Goal: Participate in discussion: Engage in conversation with other users on a specific topic

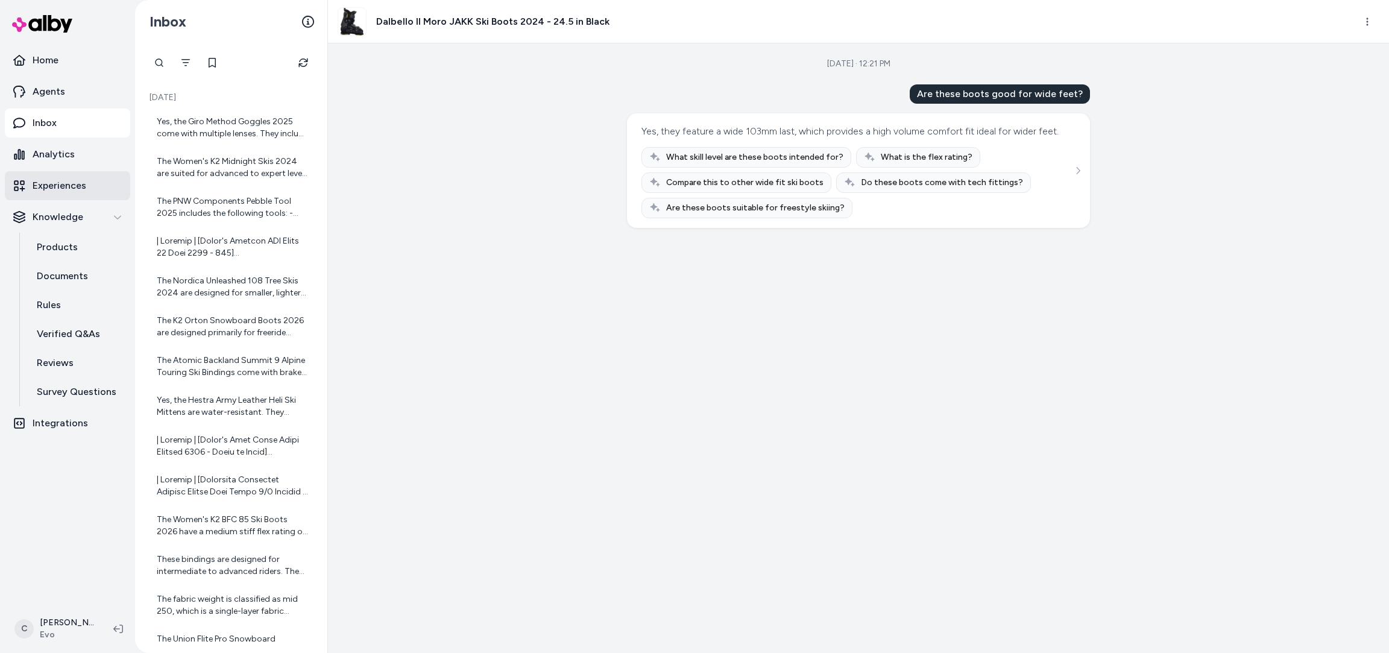
click at [60, 198] on link "Experiences" at bounding box center [67, 185] width 125 height 29
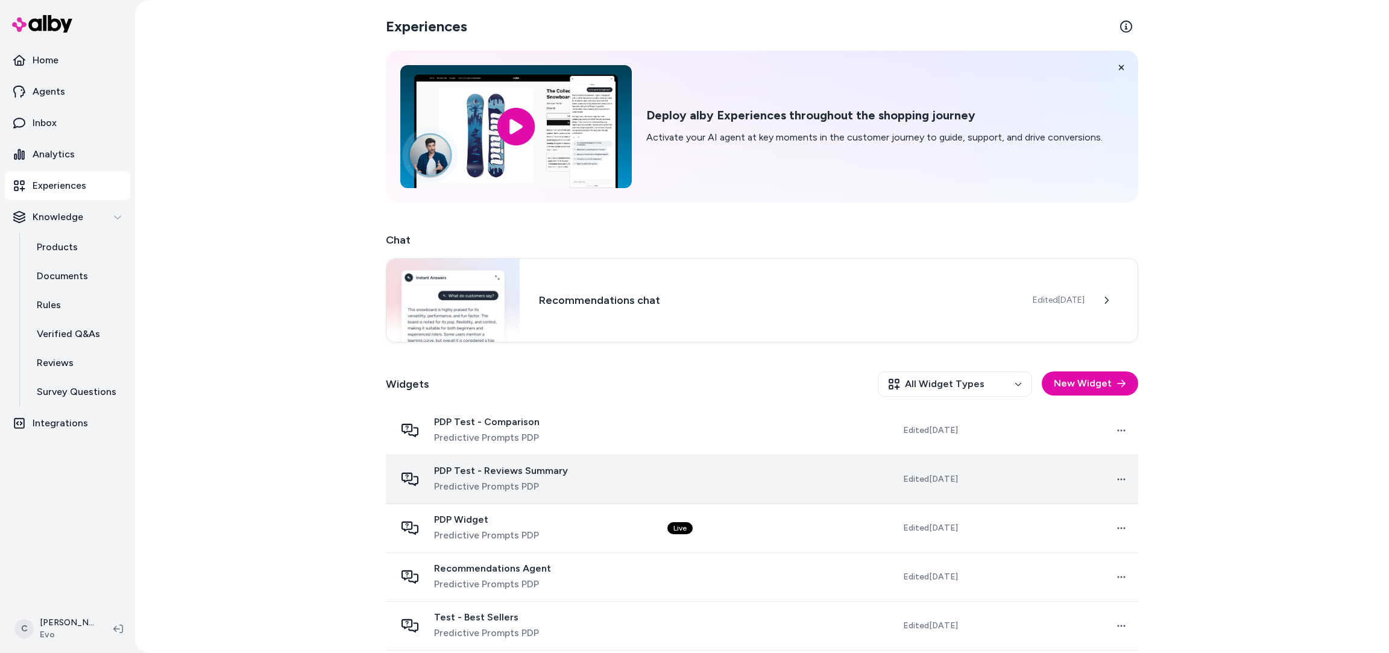
scroll to position [103, 0]
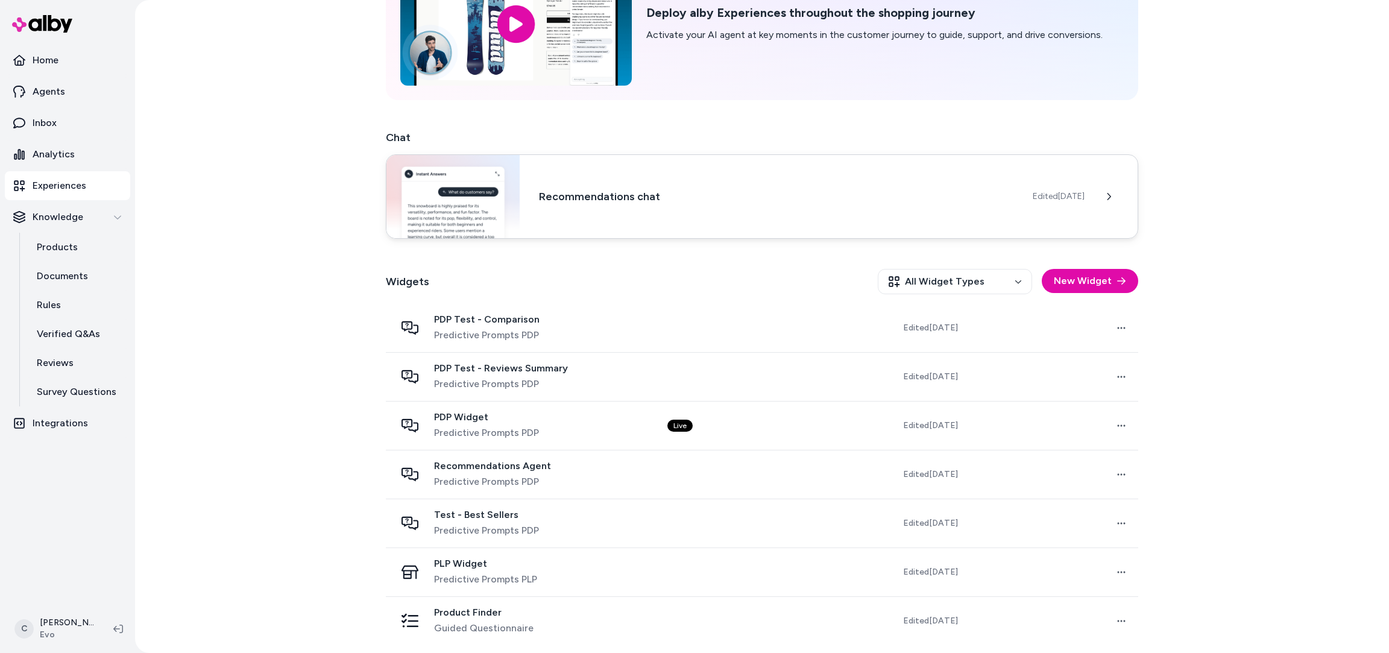
click at [670, 199] on h3 "Recommendations chat" at bounding box center [776, 196] width 475 height 17
click at [1113, 190] on button at bounding box center [1109, 197] width 24 height 24
click at [562, 215] on div "Recommendations chat Edited [DATE]" at bounding box center [762, 196] width 753 height 84
click at [556, 207] on div "Recommendations chat Edited [DATE]" at bounding box center [762, 196] width 753 height 84
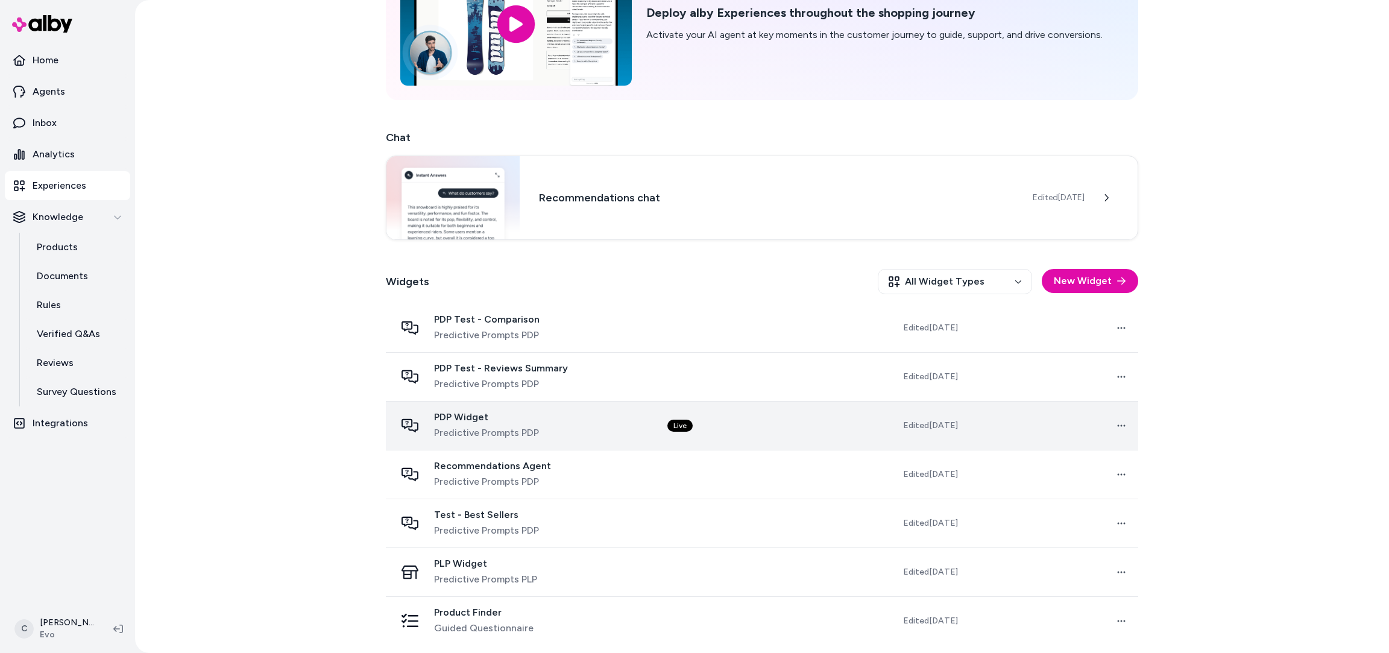
click at [479, 415] on span "PDP Widget" at bounding box center [486, 417] width 105 height 12
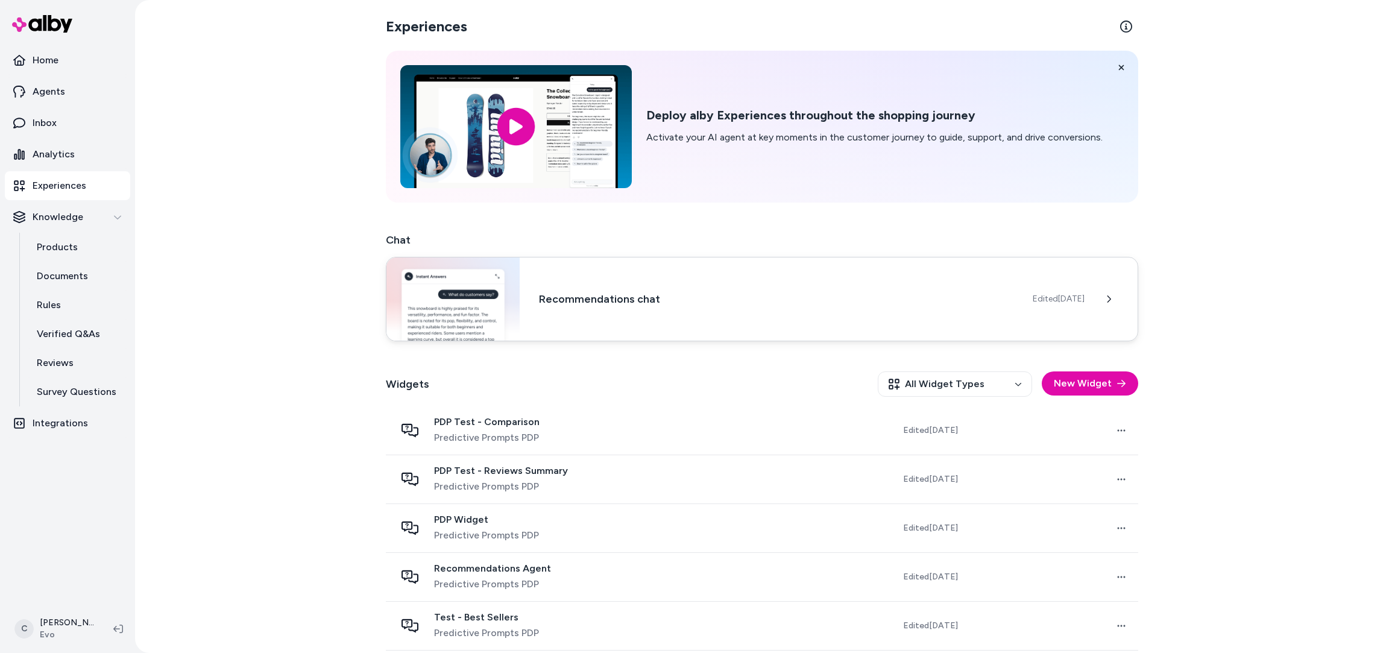
click at [640, 311] on div "Recommendations chat Edited [DATE]" at bounding box center [762, 299] width 753 height 84
click at [1103, 300] on button at bounding box center [1109, 299] width 24 height 24
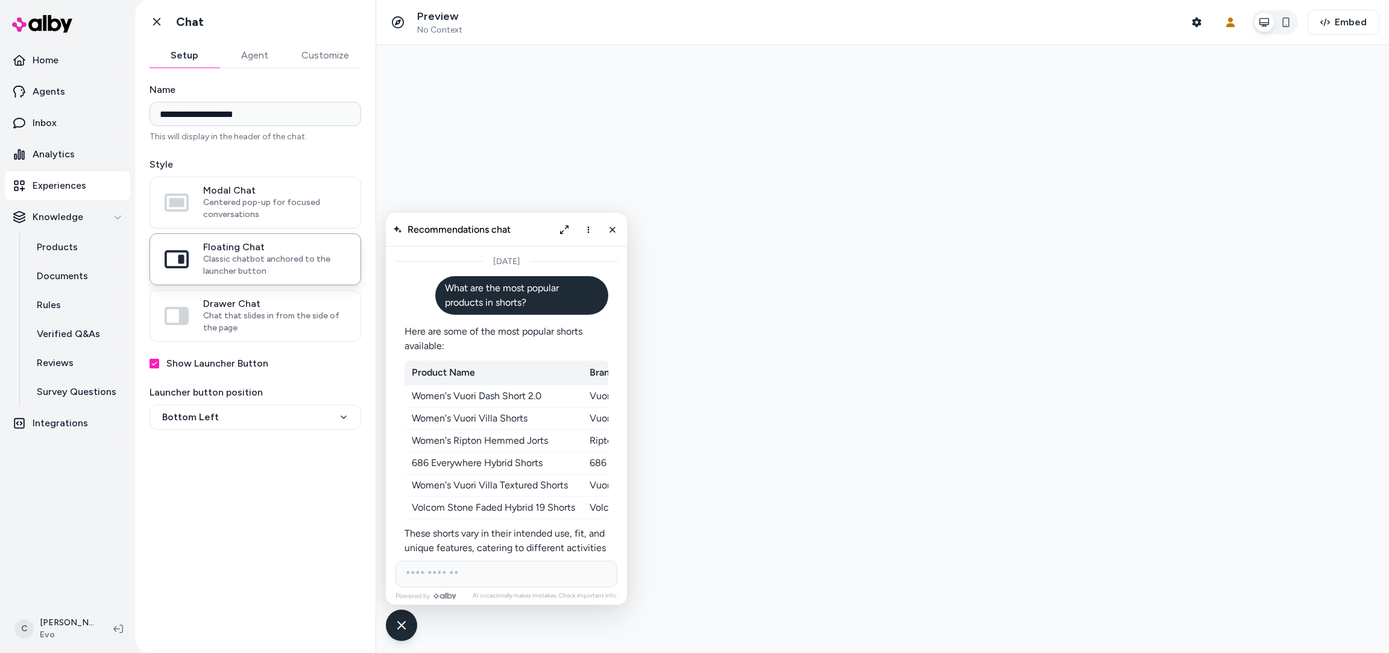
scroll to position [1632, 0]
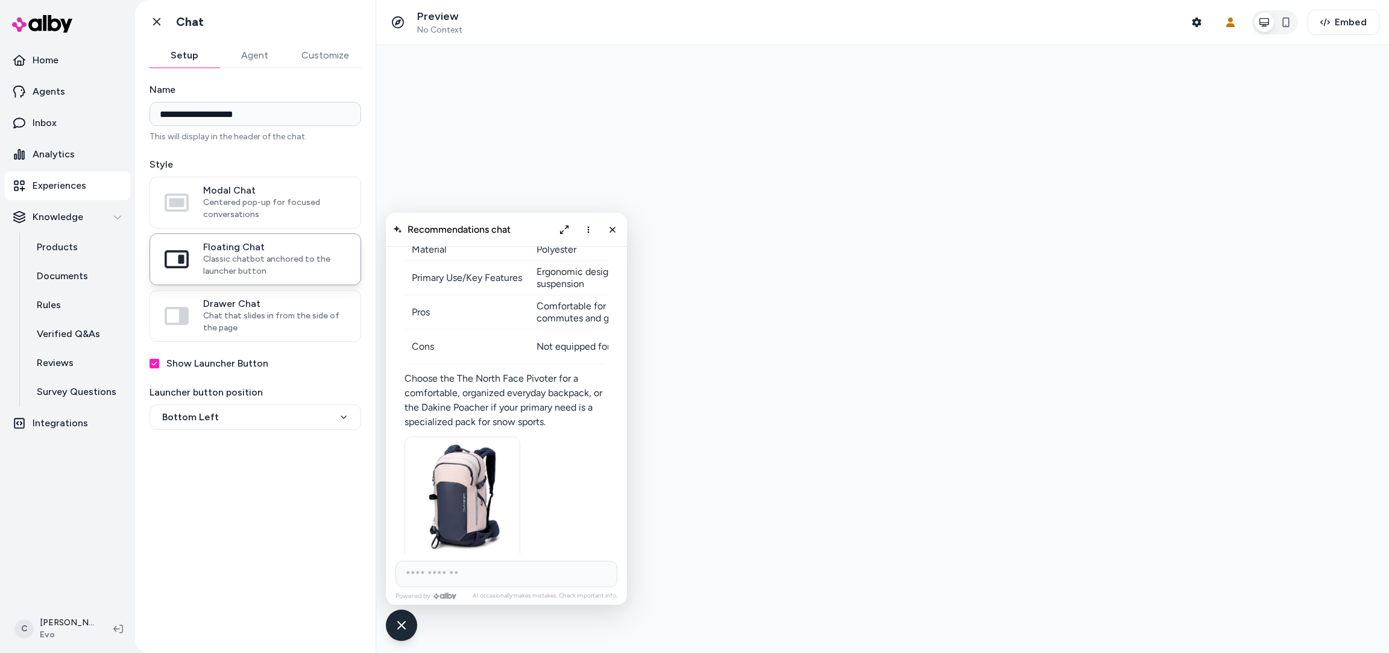
click at [251, 65] on button "Agent" at bounding box center [254, 55] width 70 height 24
